Goal: Transaction & Acquisition: Subscribe to service/newsletter

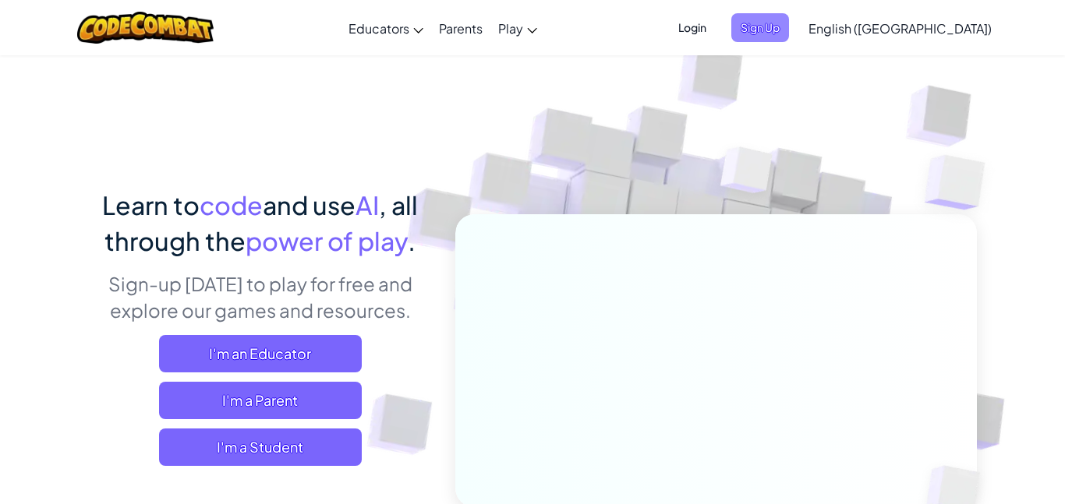
click at [789, 34] on span "Sign Up" at bounding box center [760, 27] width 58 height 29
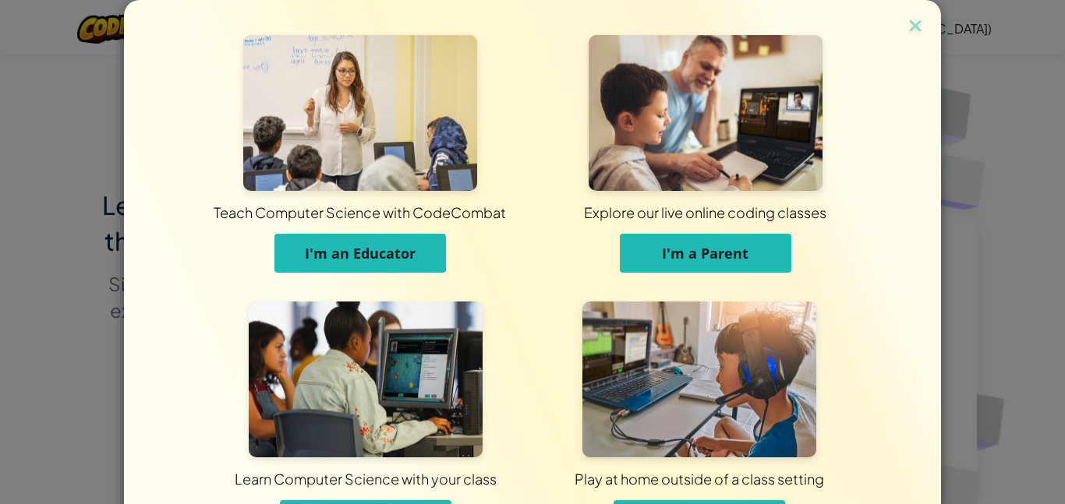
click at [1021, 87] on div "Teach Computer Science with CodeCombat I'm an Educator Explore our live online …" at bounding box center [532, 252] width 1065 height 504
click at [920, 34] on img at bounding box center [915, 27] width 20 height 23
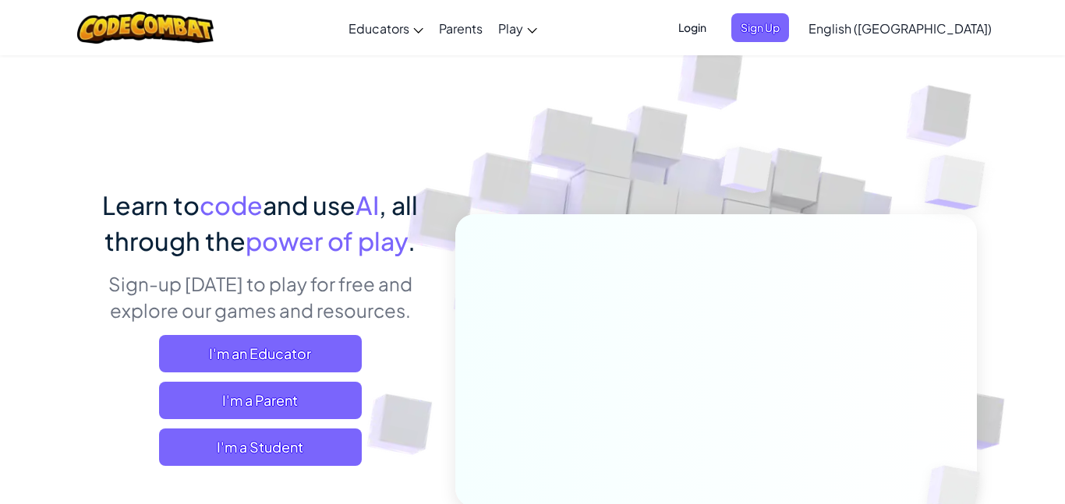
click at [715, 28] on span "Login" at bounding box center [692, 27] width 47 height 29
